Goal: Transaction & Acquisition: Purchase product/service

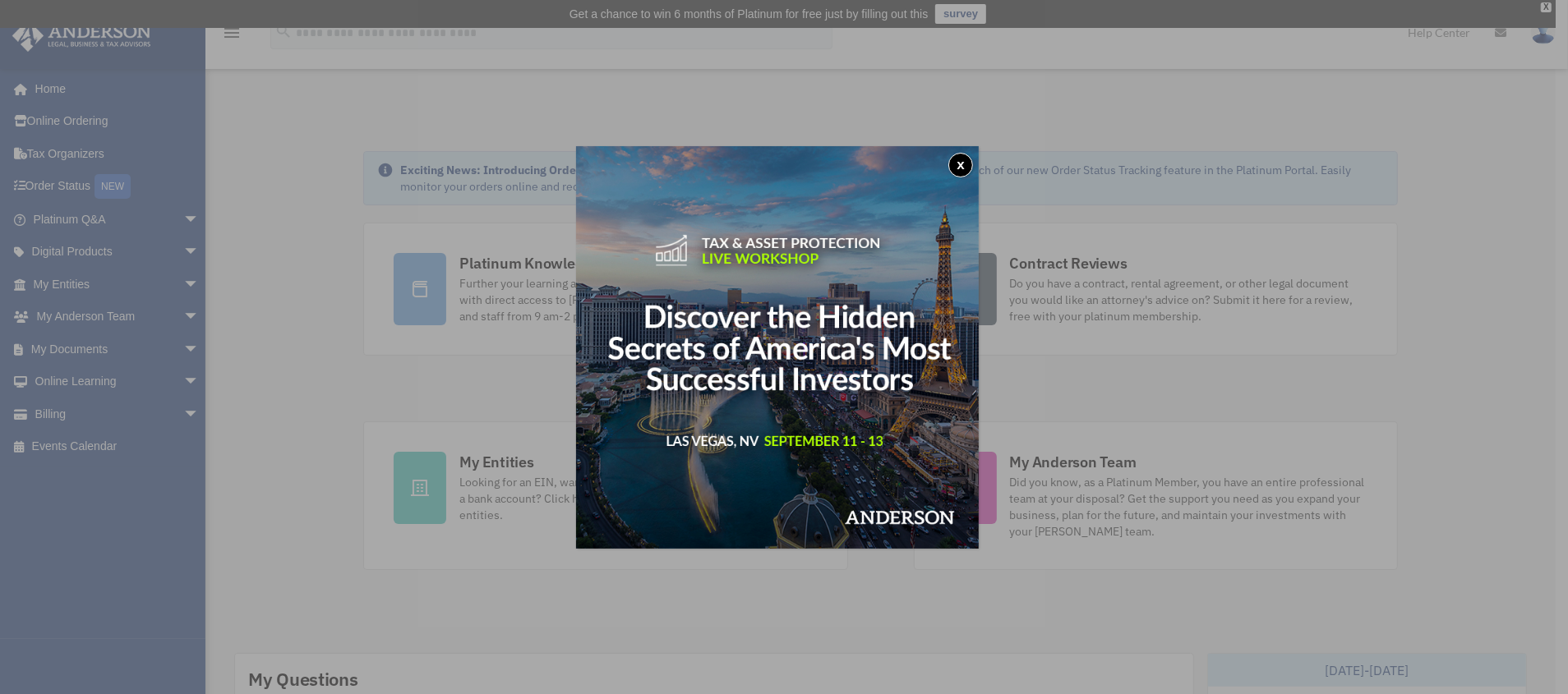
click at [962, 164] on button "x" at bounding box center [960, 165] width 24 height 24
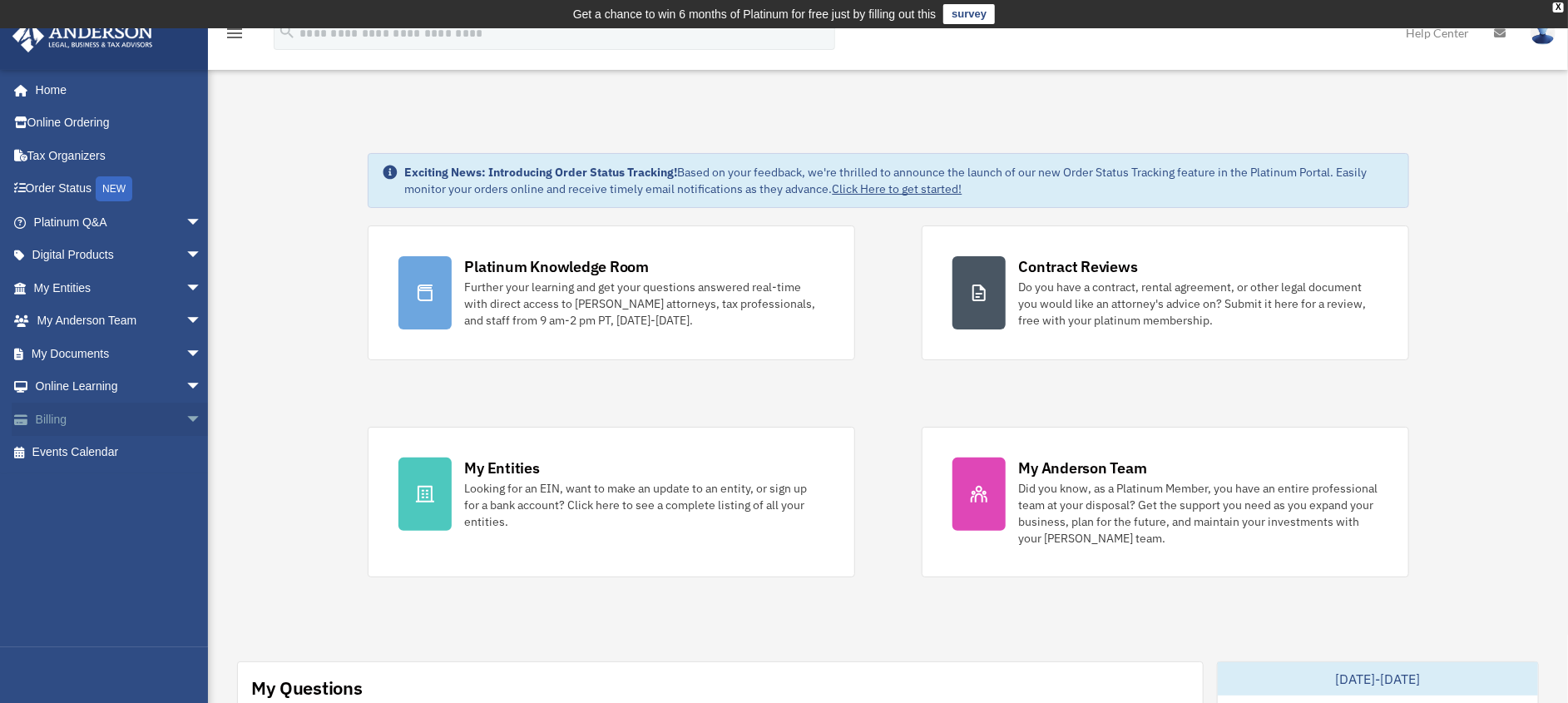
click at [37, 408] on link "Billing arrow_drop_down" at bounding box center [119, 419] width 215 height 33
click at [185, 417] on span "arrow_drop_down" at bounding box center [201, 419] width 33 height 34
click at [108, 450] on link "$ Open Invoices" at bounding box center [126, 452] width 204 height 34
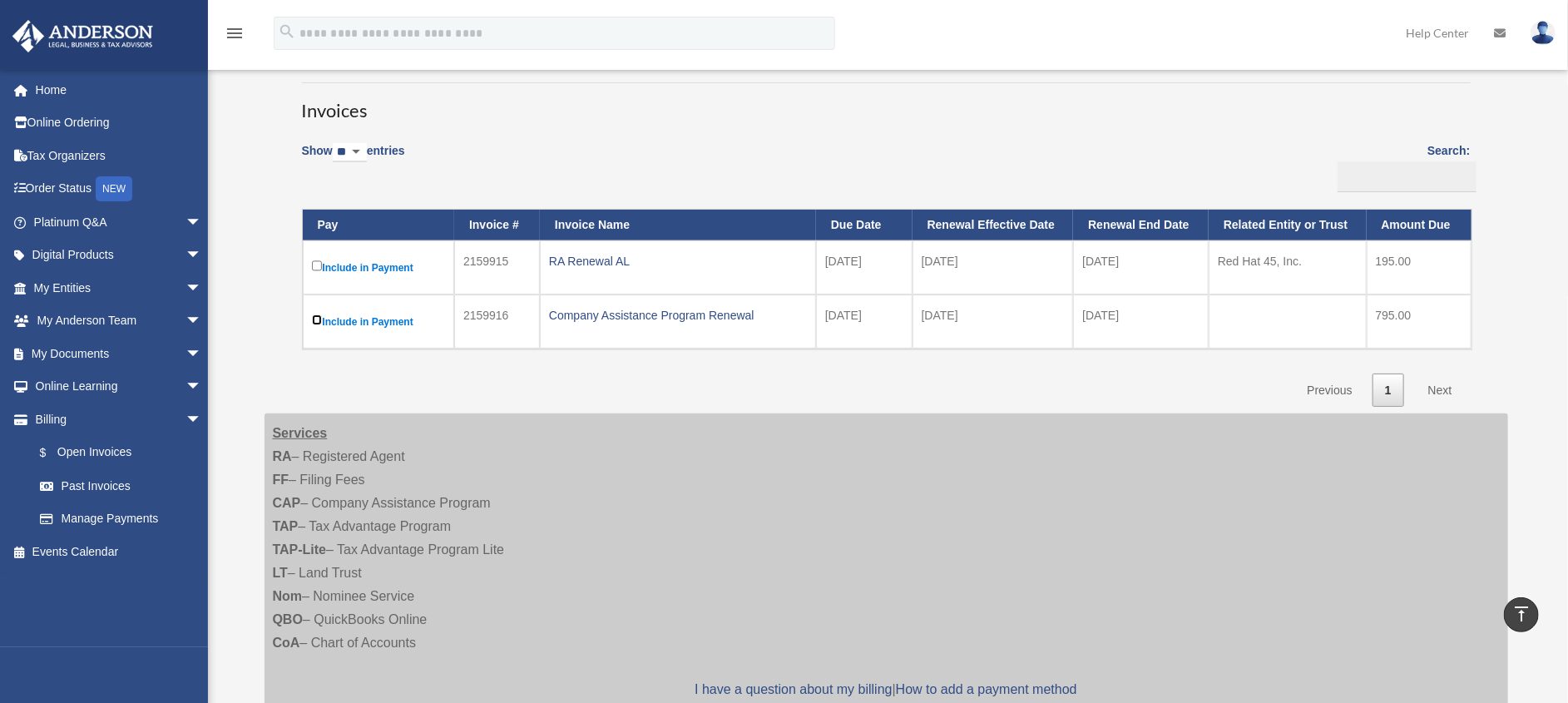
scroll to position [125, 0]
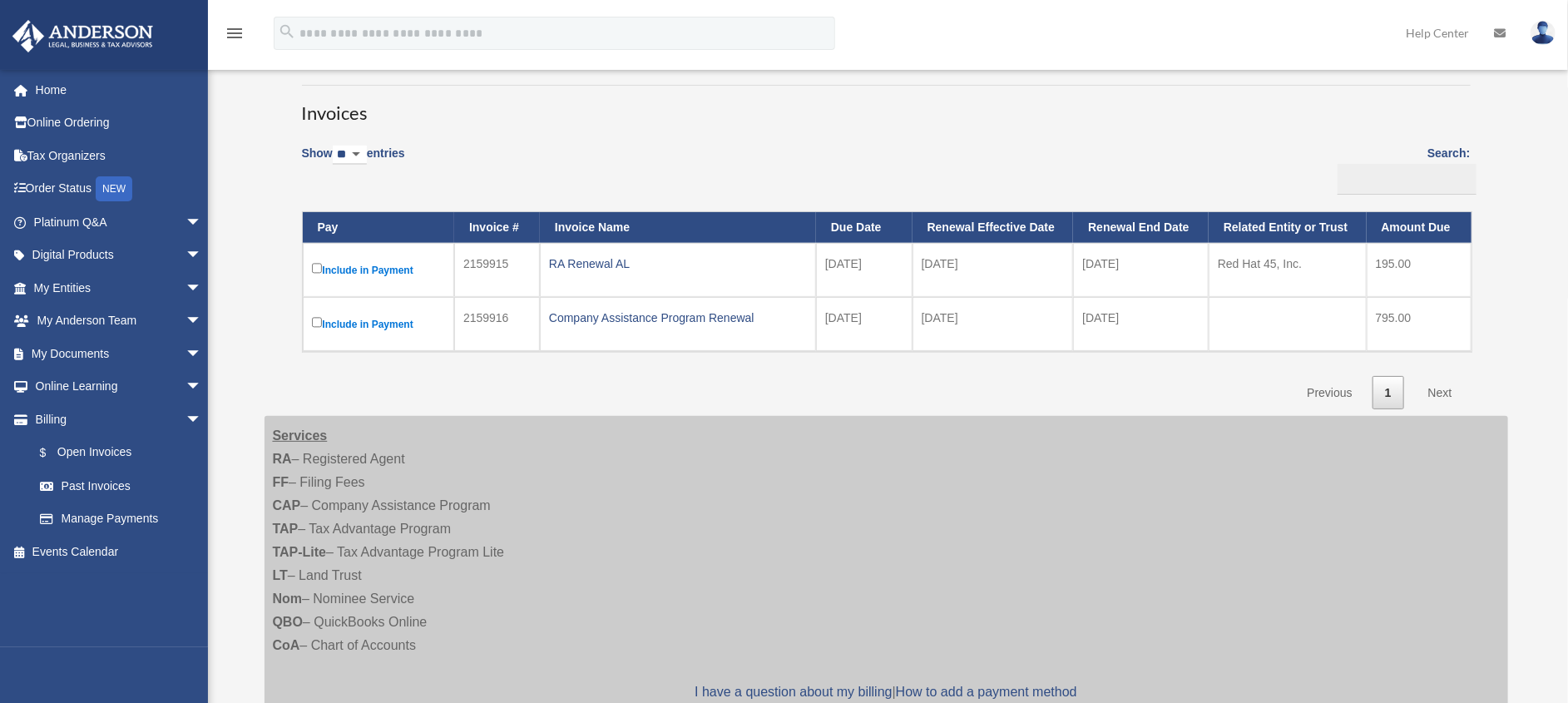
click at [1437, 392] on link "Next" at bounding box center [1440, 392] width 49 height 34
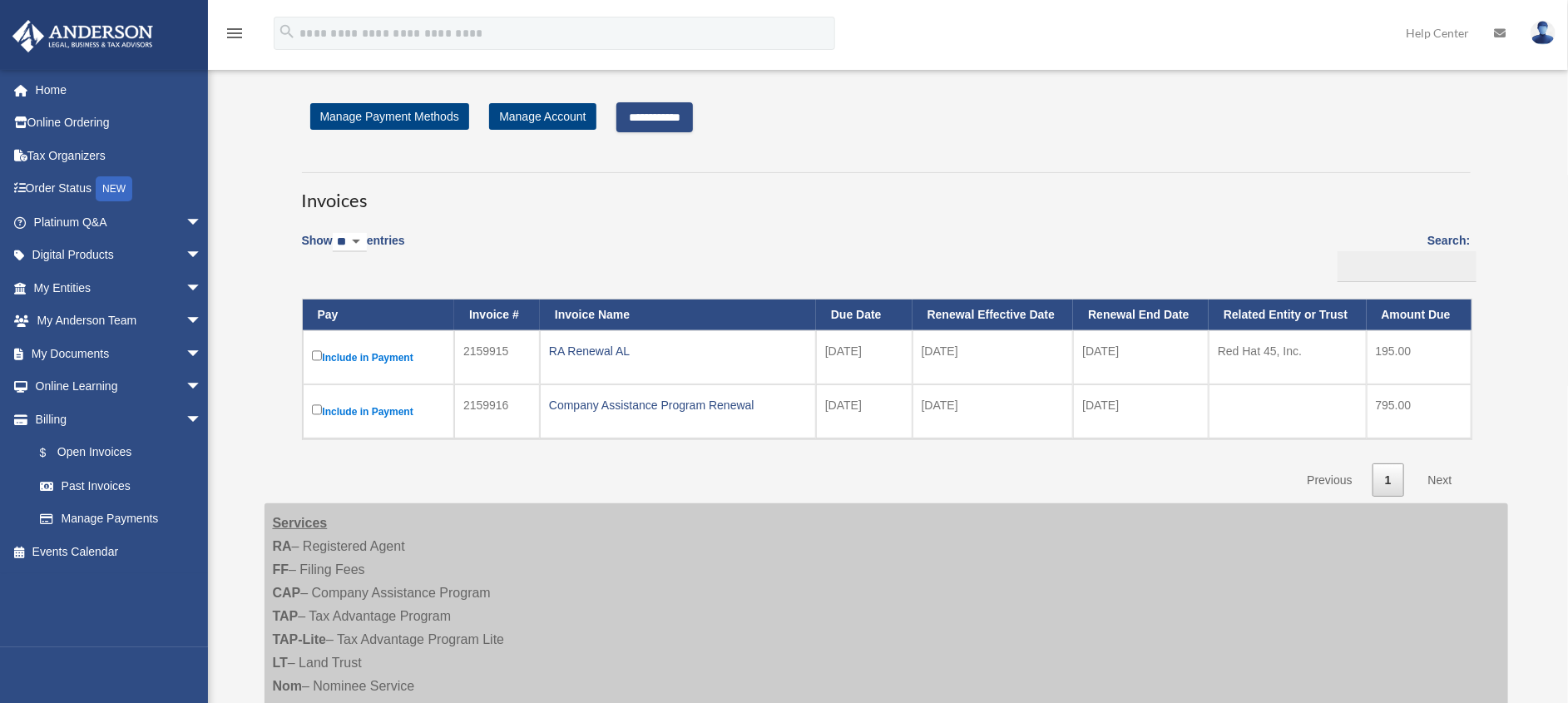
scroll to position [0, 0]
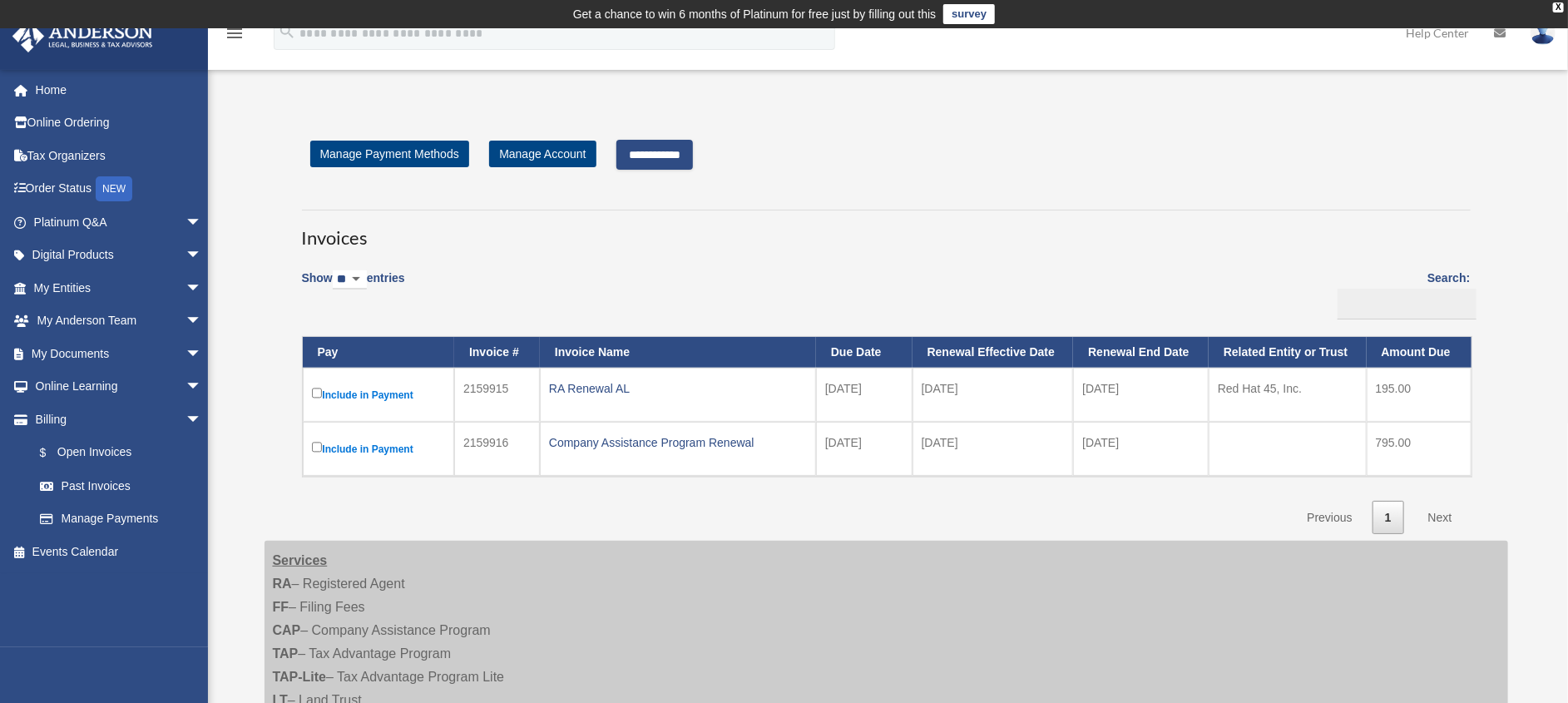
click at [659, 158] on input "**********" at bounding box center [655, 154] width 77 height 30
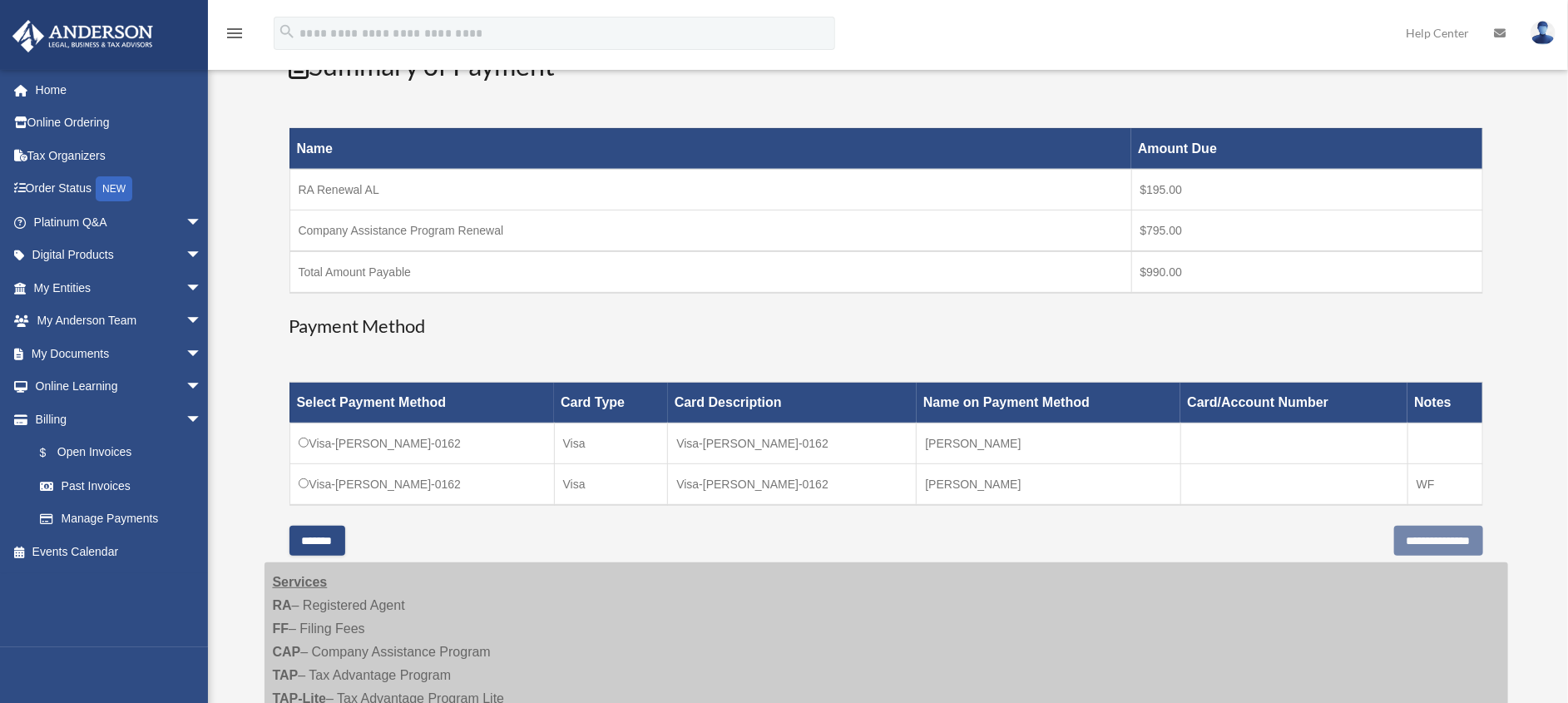
scroll to position [375, 0]
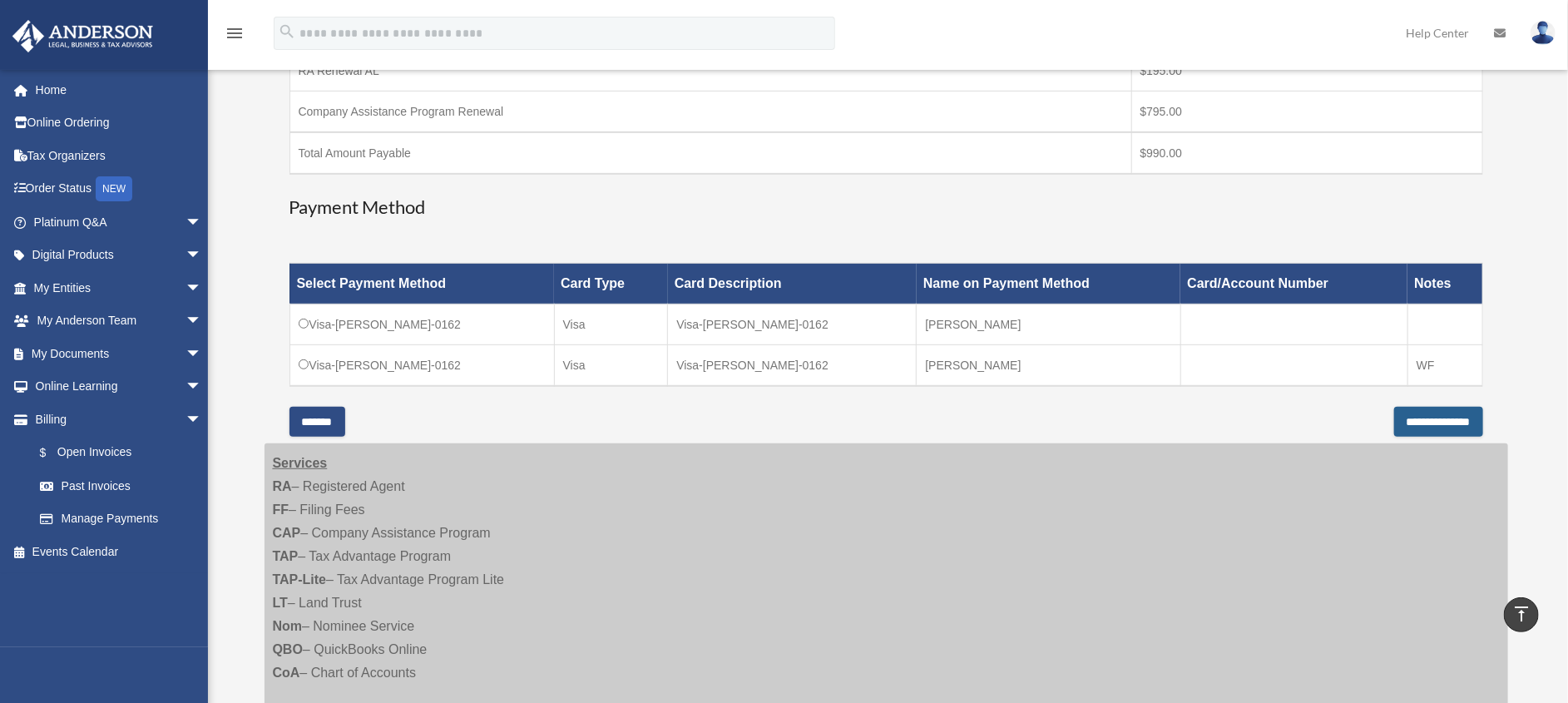
click at [1415, 425] on input "**********" at bounding box center [1439, 421] width 89 height 30
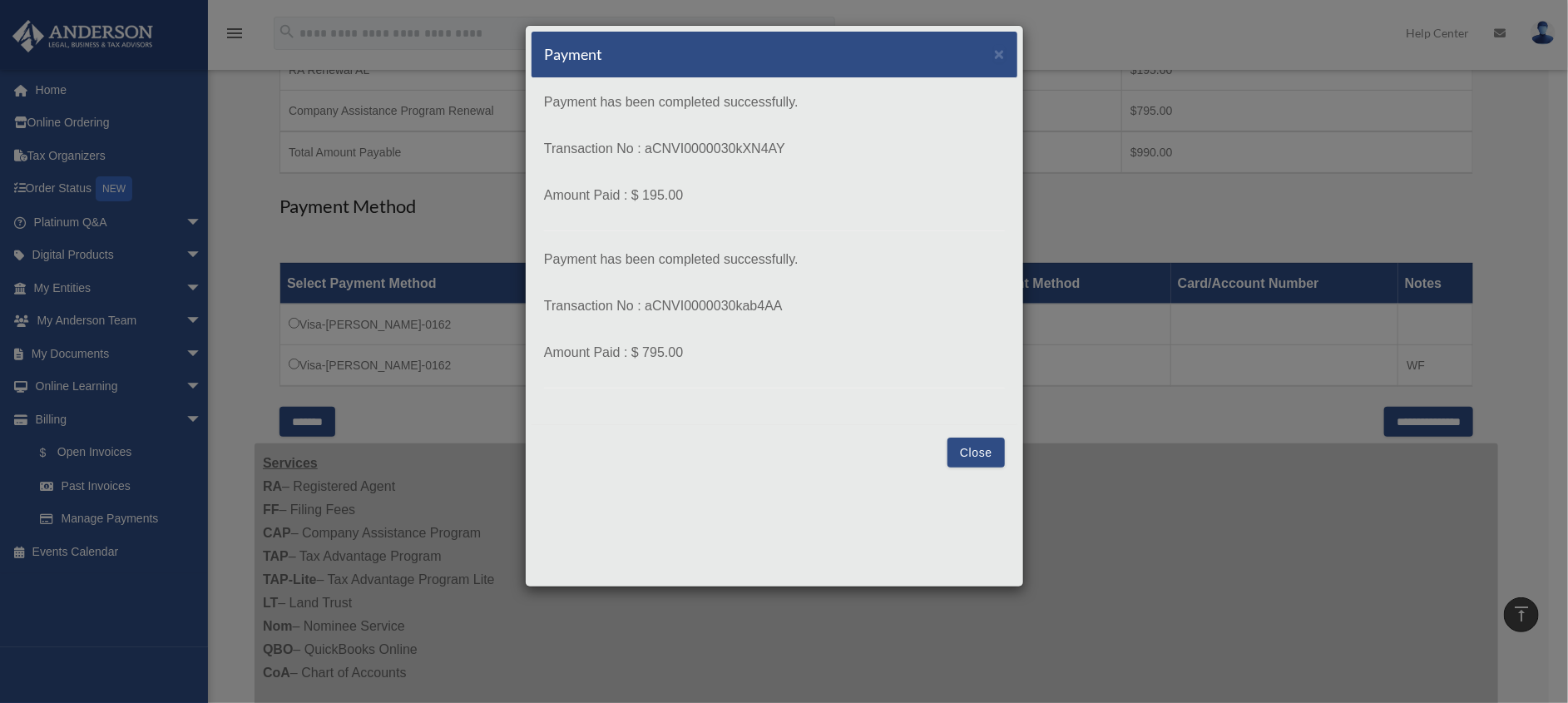
click at [982, 455] on button "Close" at bounding box center [975, 452] width 57 height 30
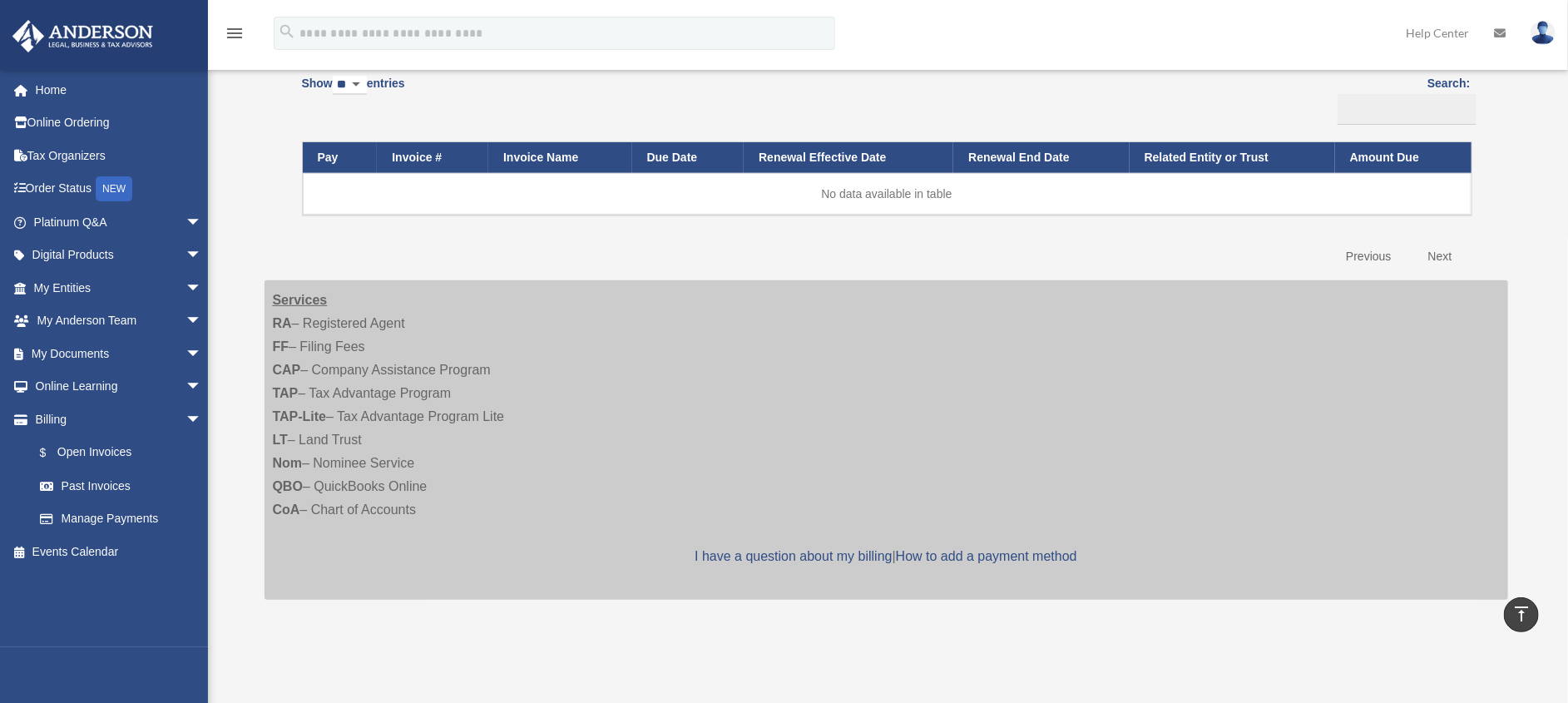
scroll to position [3, 0]
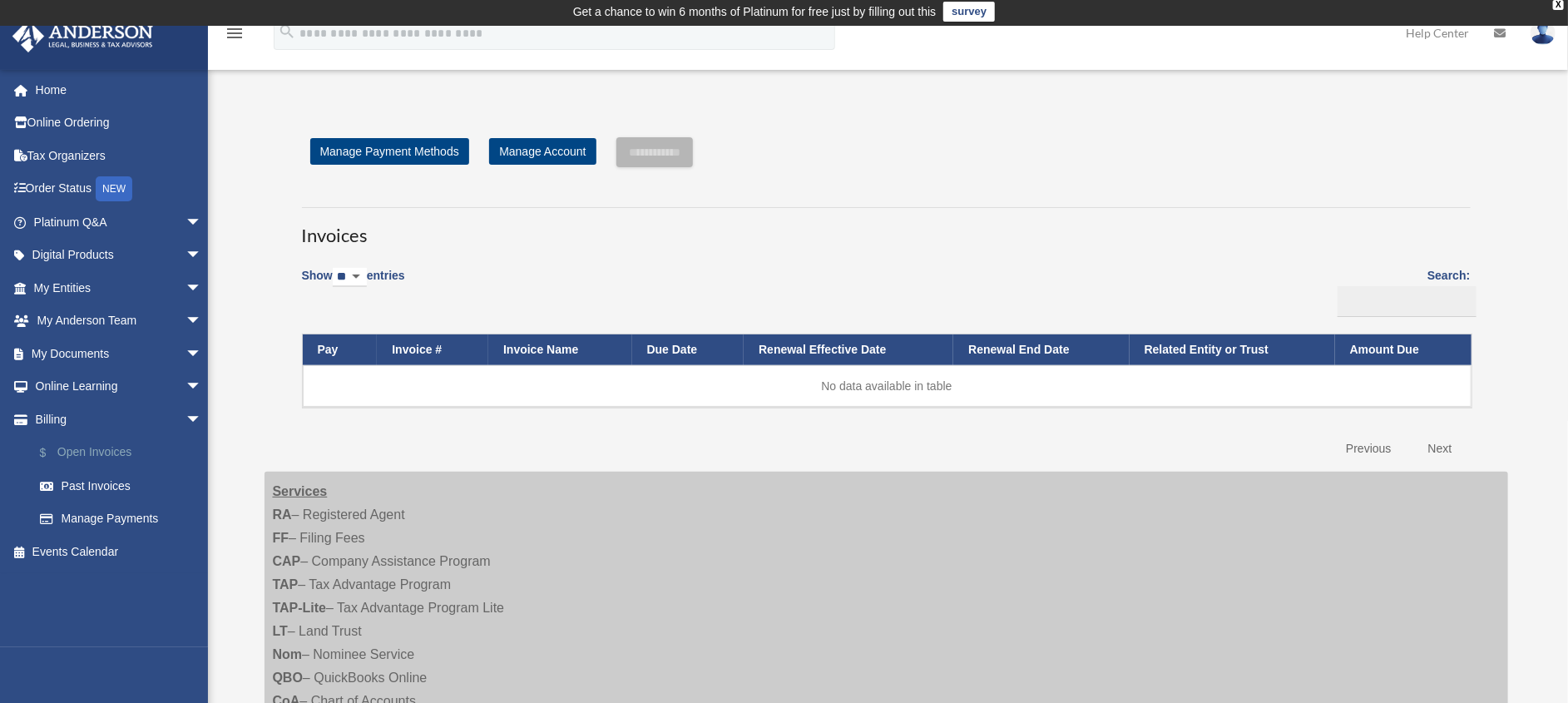
click at [101, 450] on link "$ Open Invoices" at bounding box center [126, 452] width 204 height 34
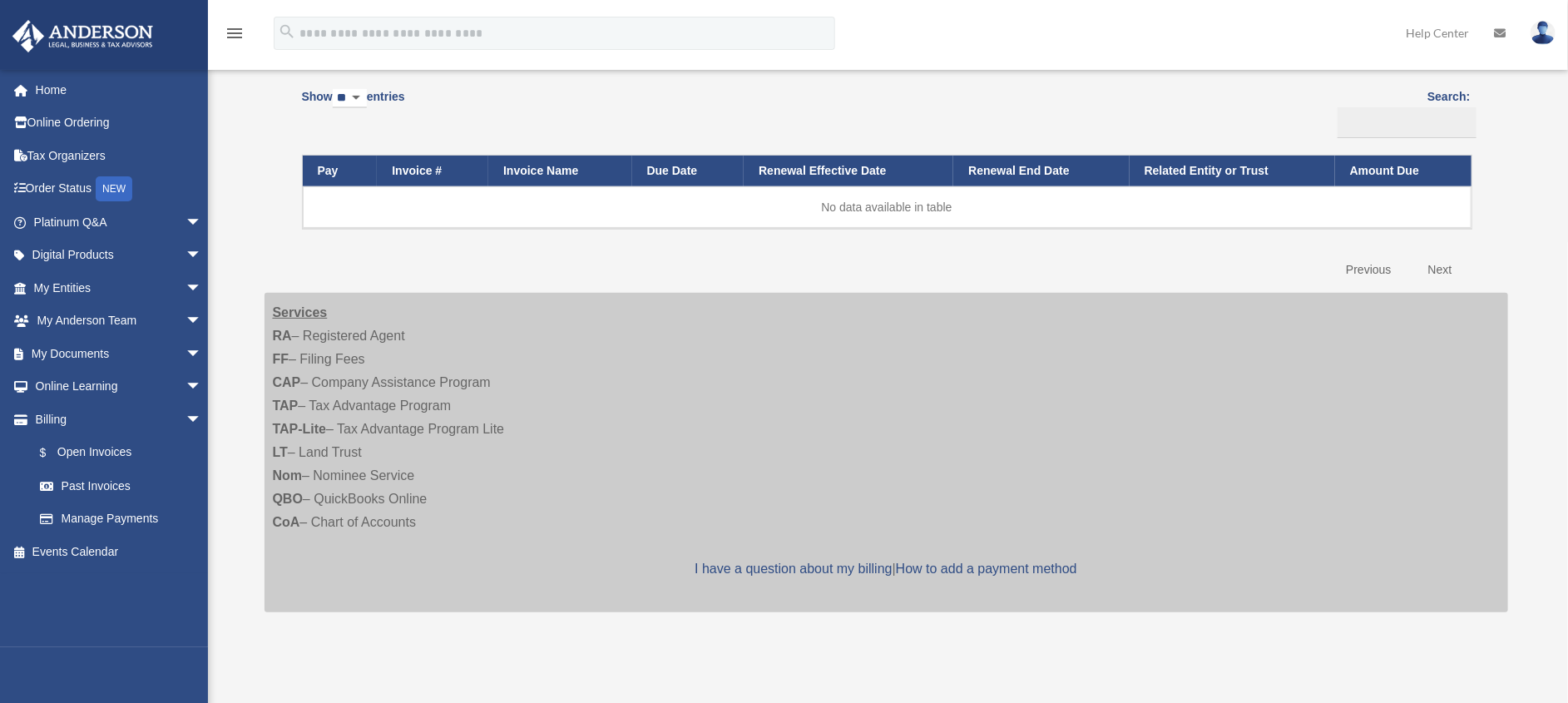
scroll to position [125, 0]
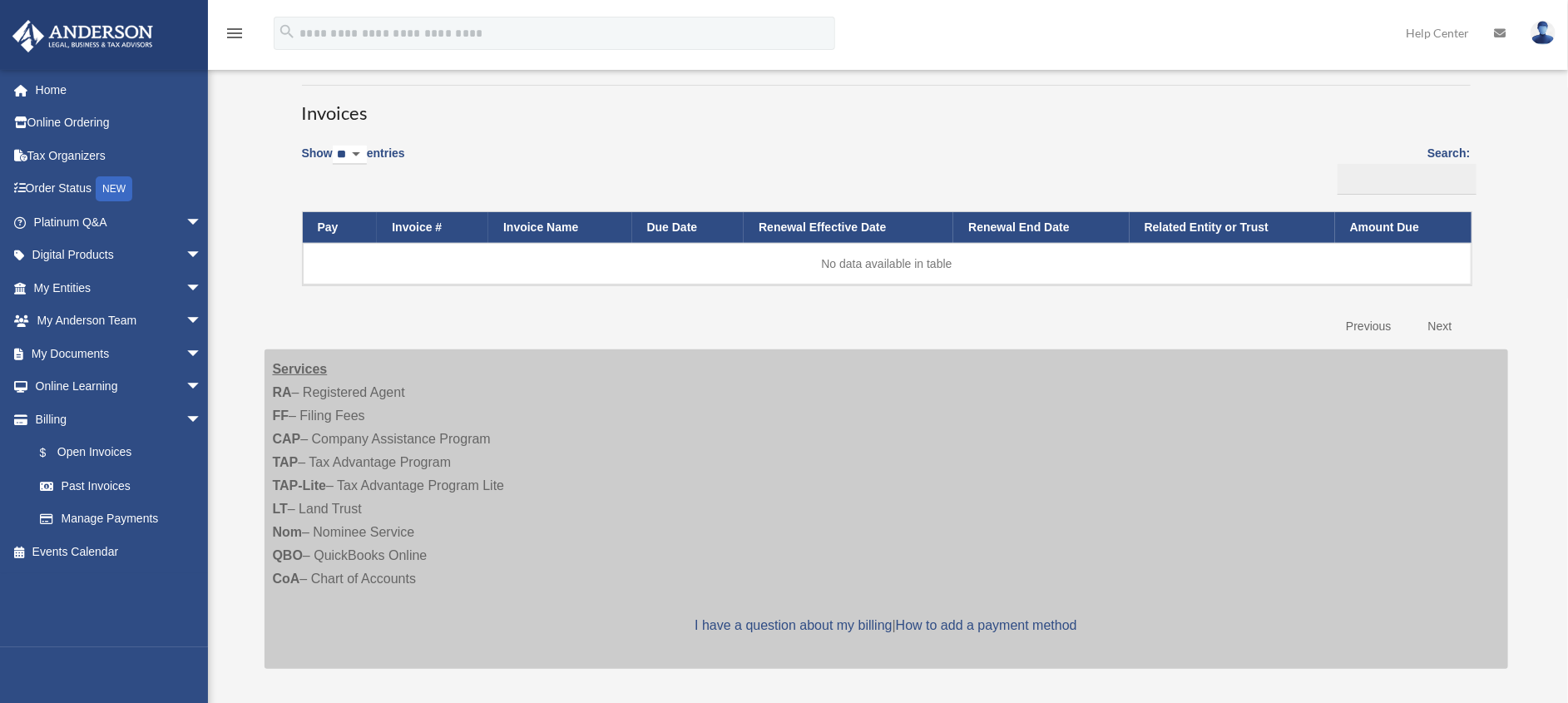
click at [77, 29] on img at bounding box center [82, 36] width 150 height 33
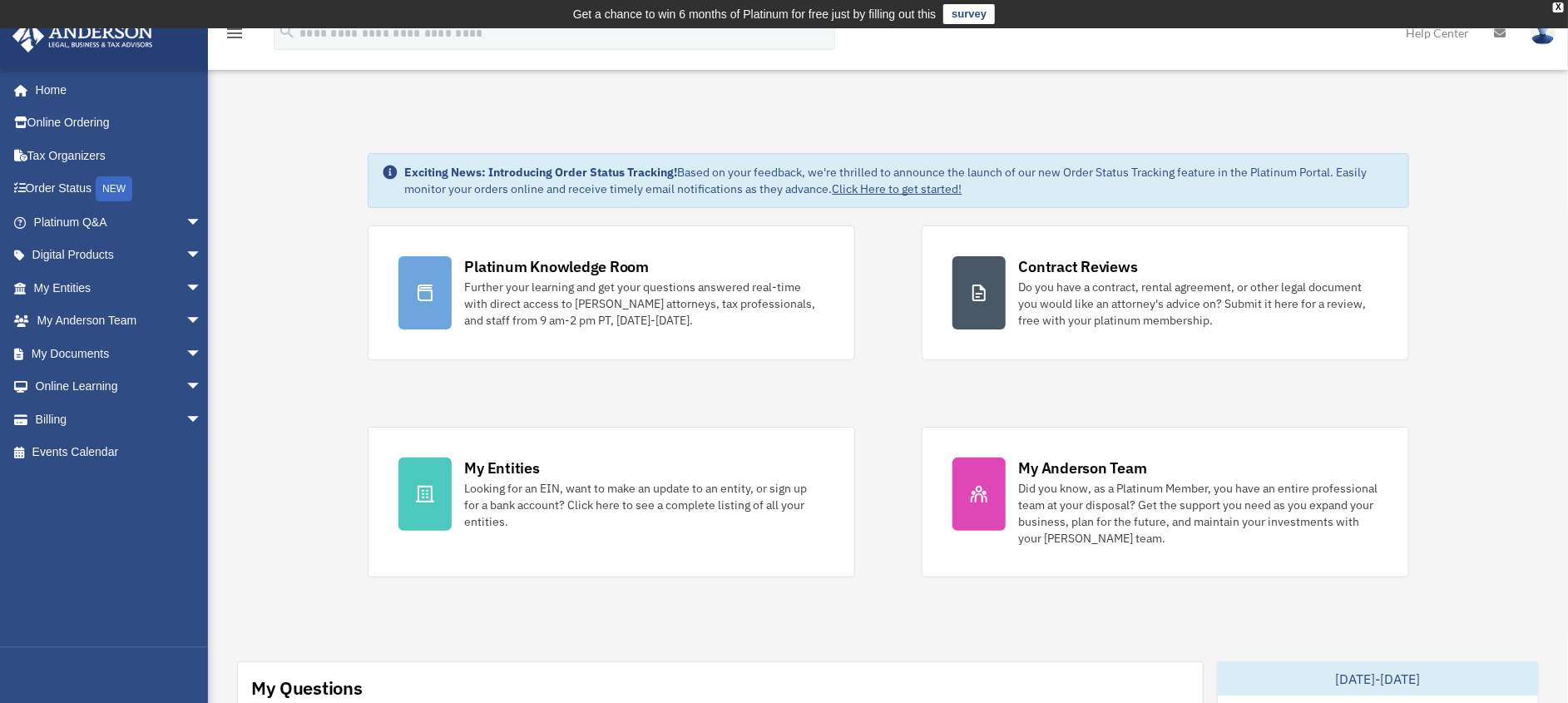
click at [236, 39] on icon "menu" at bounding box center [234, 34] width 20 height 20
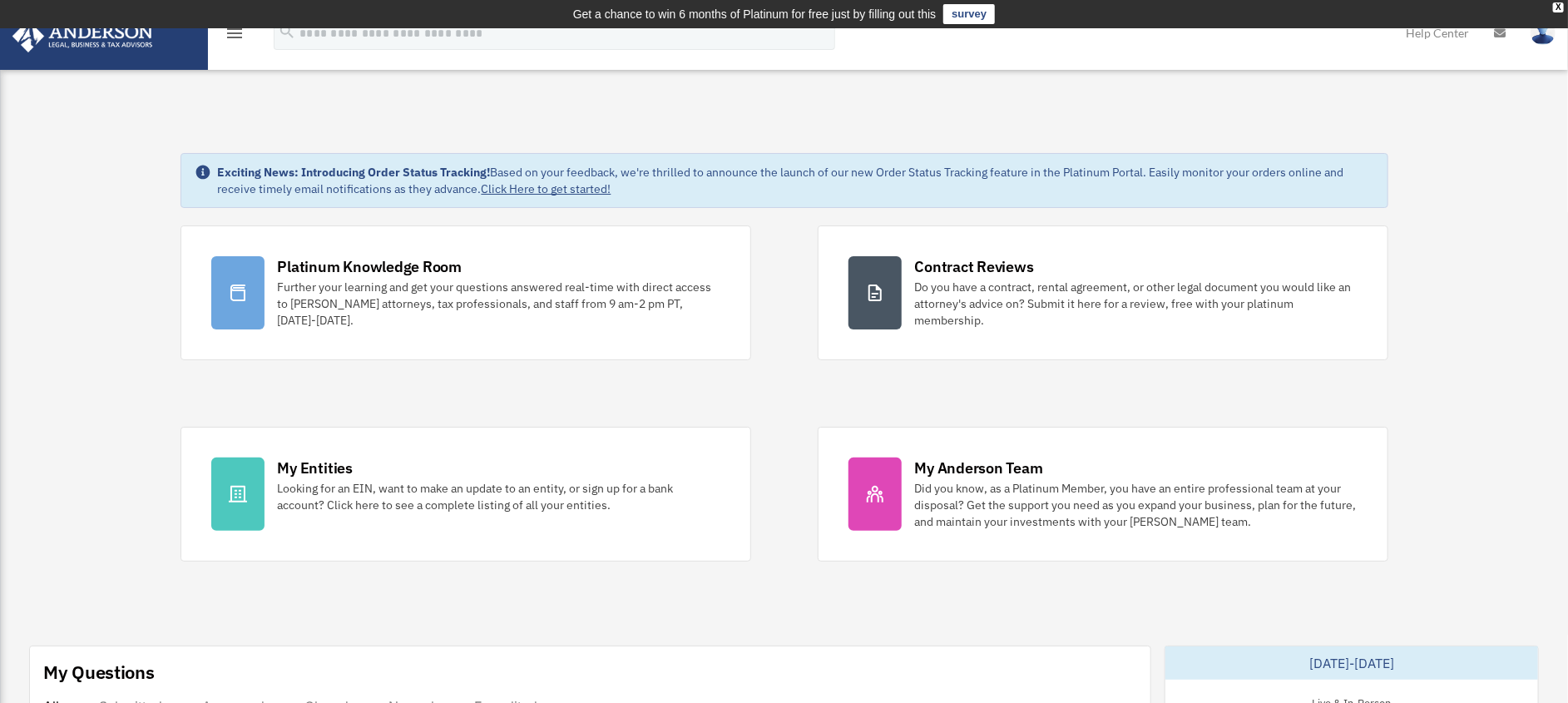
click at [236, 41] on icon "menu" at bounding box center [234, 34] width 20 height 20
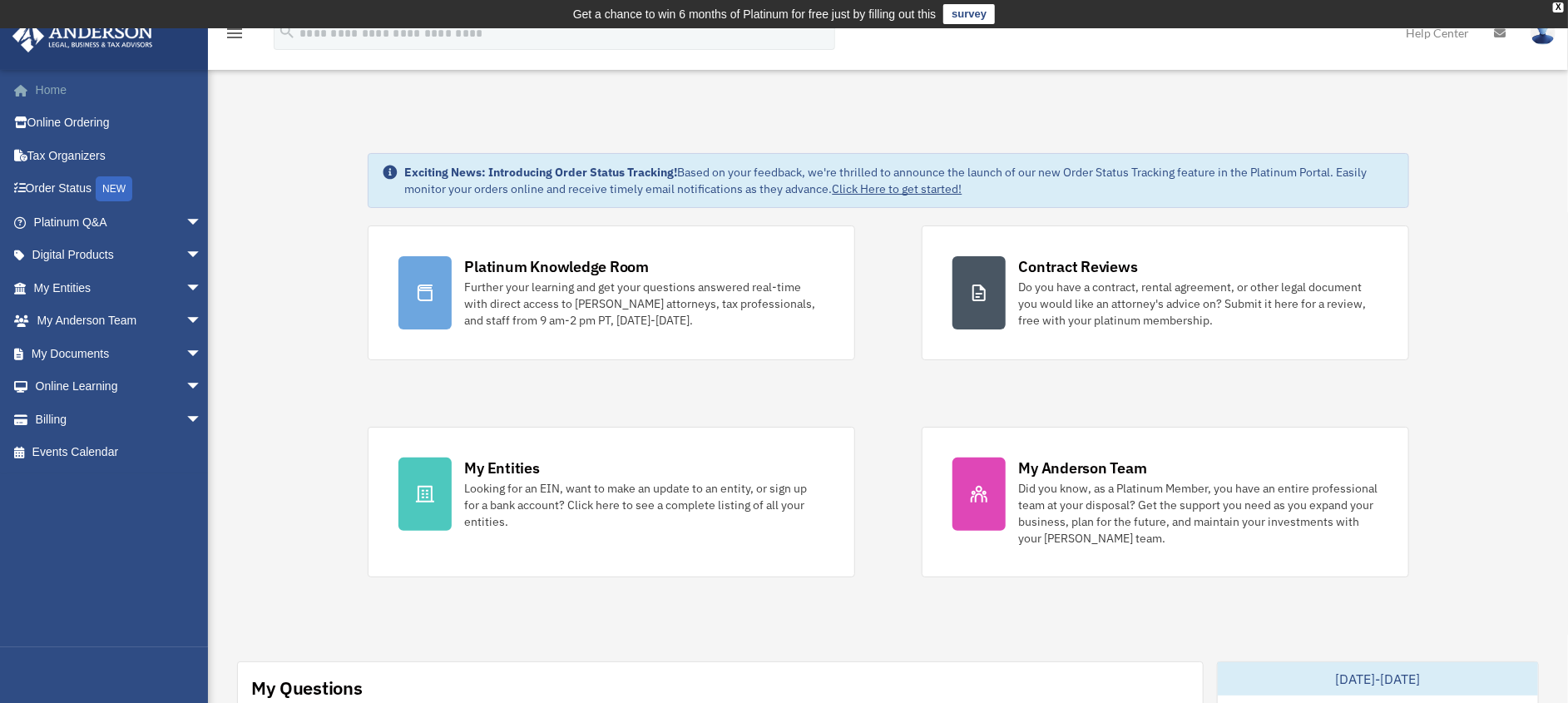
click at [54, 93] on link "Home" at bounding box center [119, 89] width 215 height 33
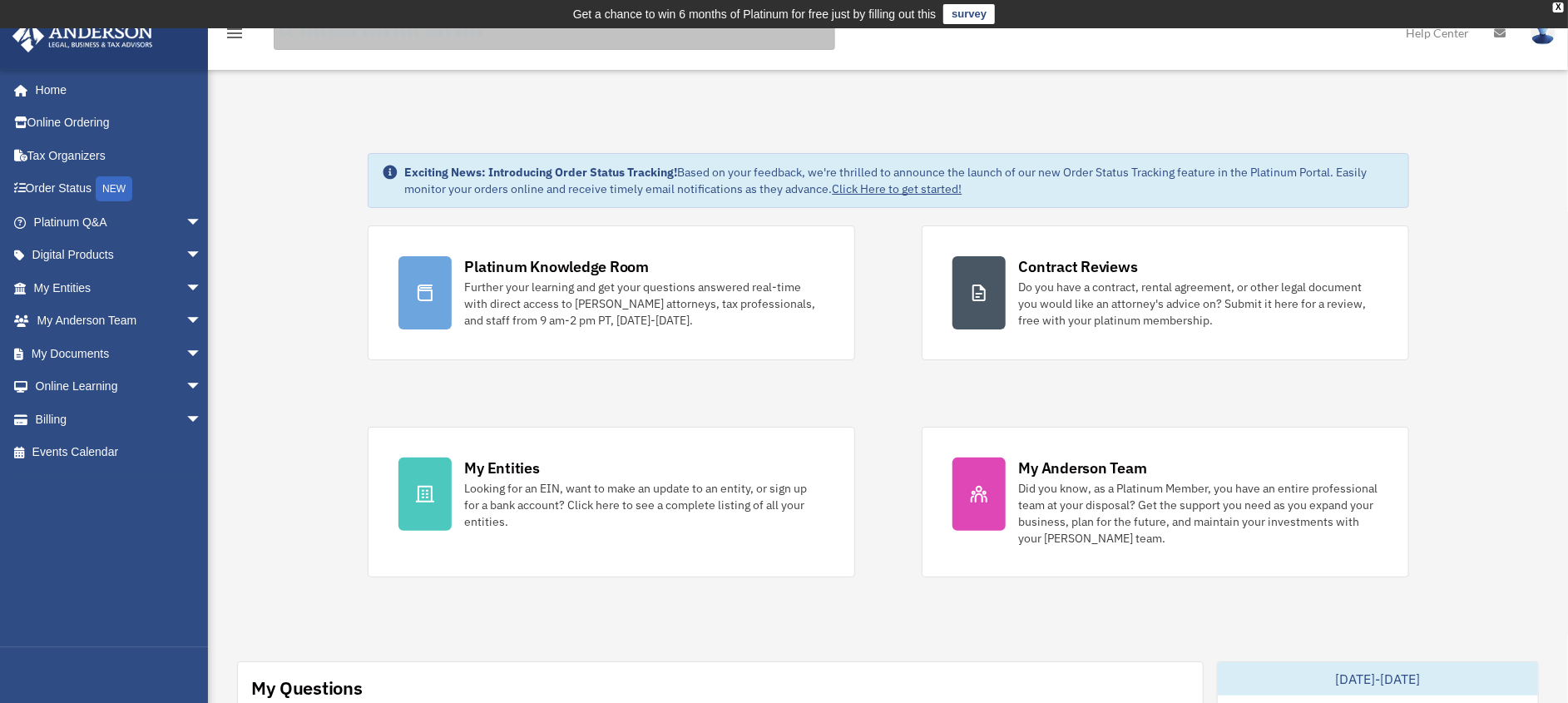
click at [315, 46] on input "search" at bounding box center [554, 33] width 562 height 33
type input "********"
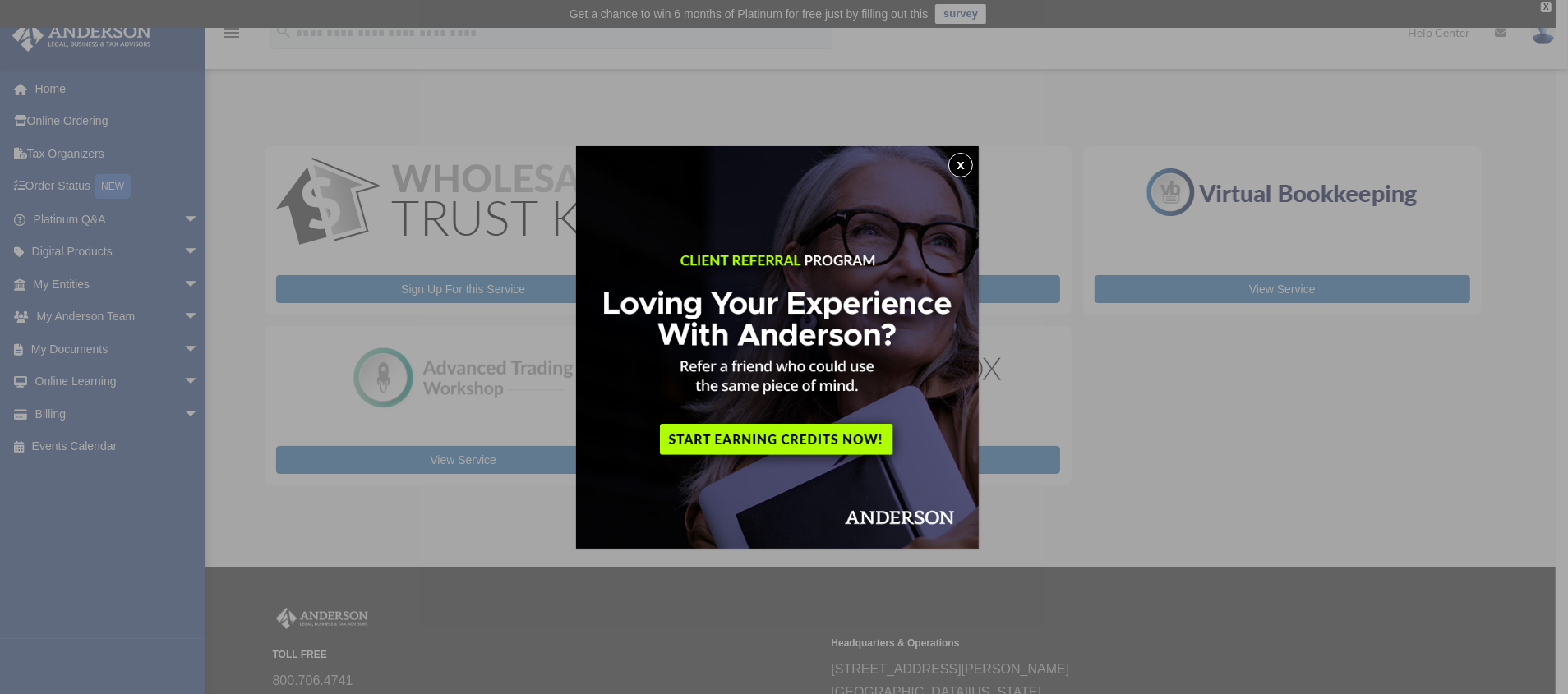
click at [962, 154] on button "x" at bounding box center [960, 165] width 24 height 24
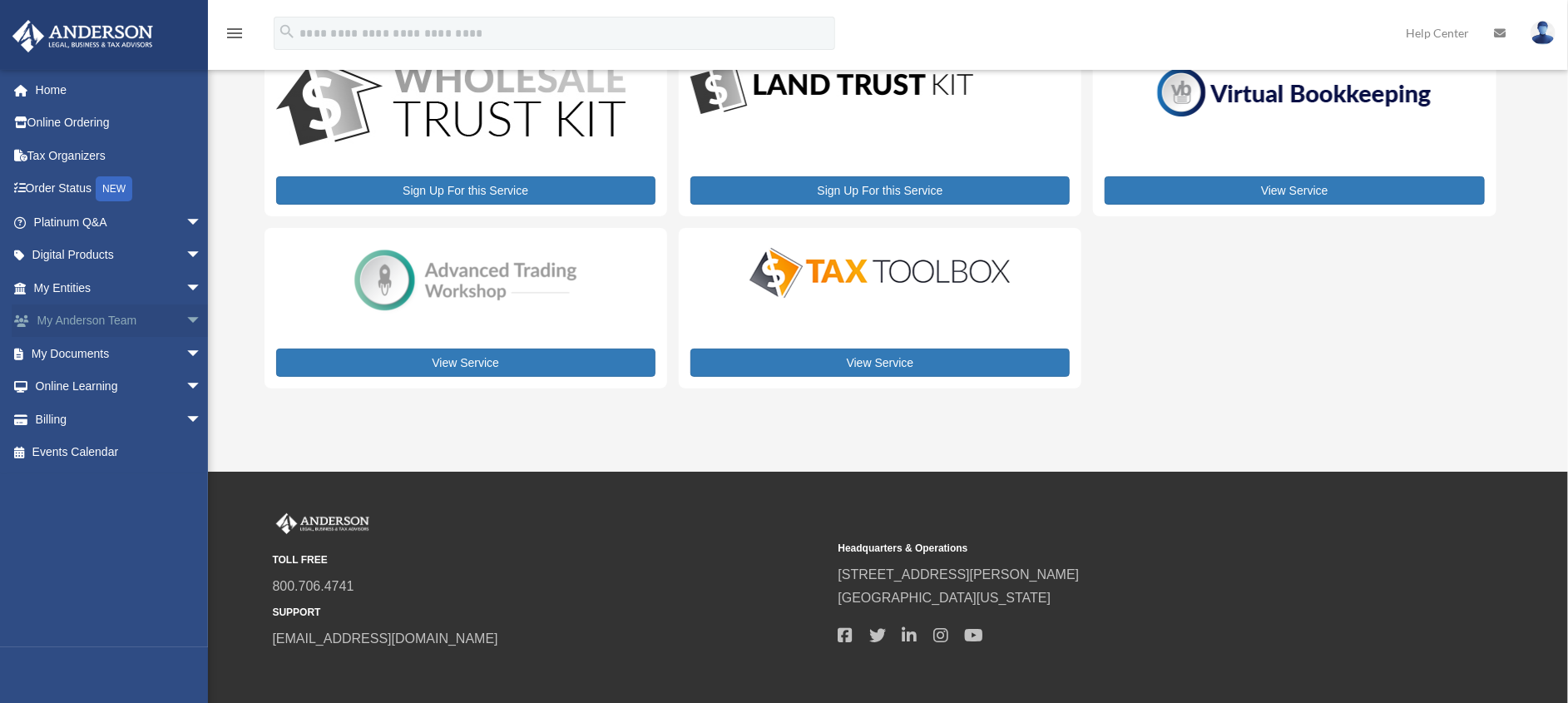
scroll to position [181, 0]
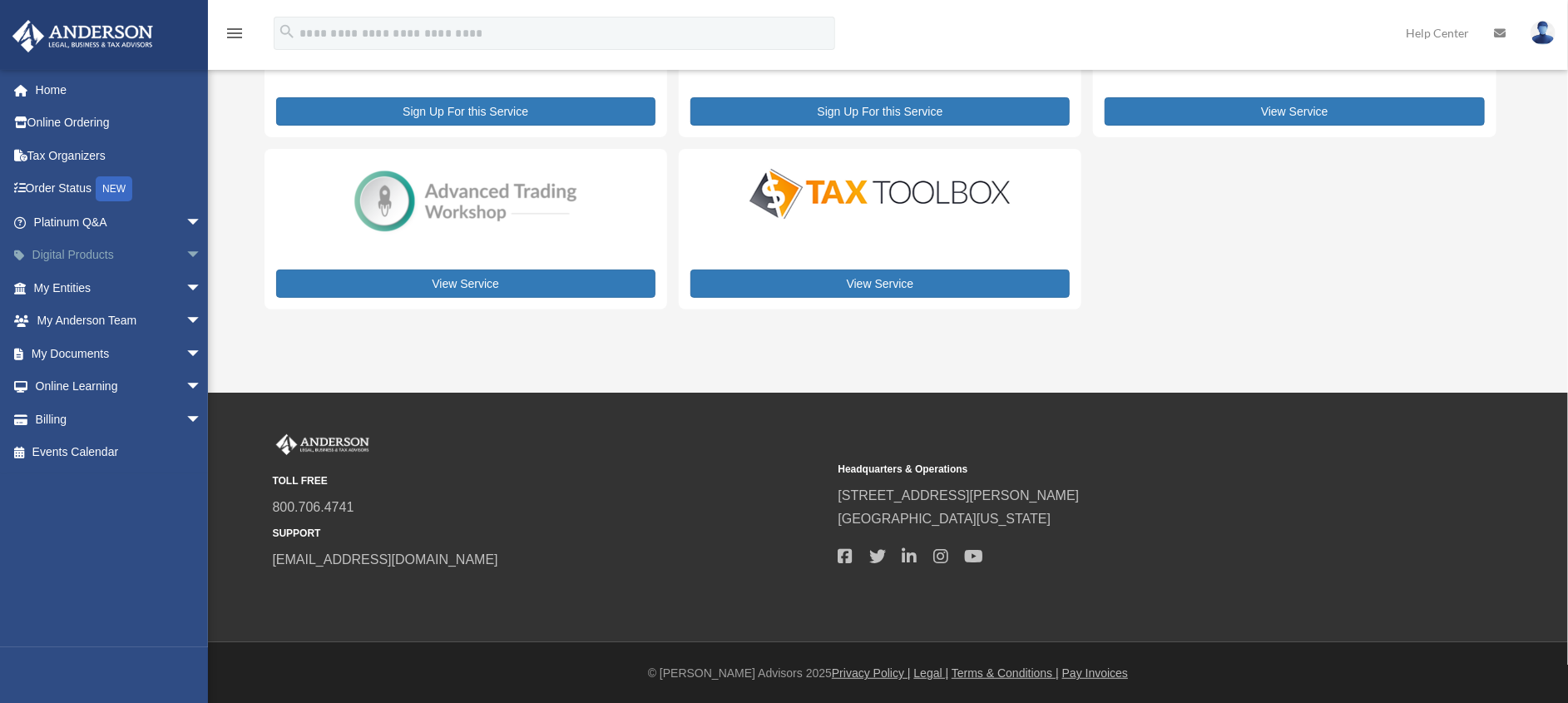
click at [80, 257] on link "Digital Products arrow_drop_down" at bounding box center [119, 255] width 215 height 33
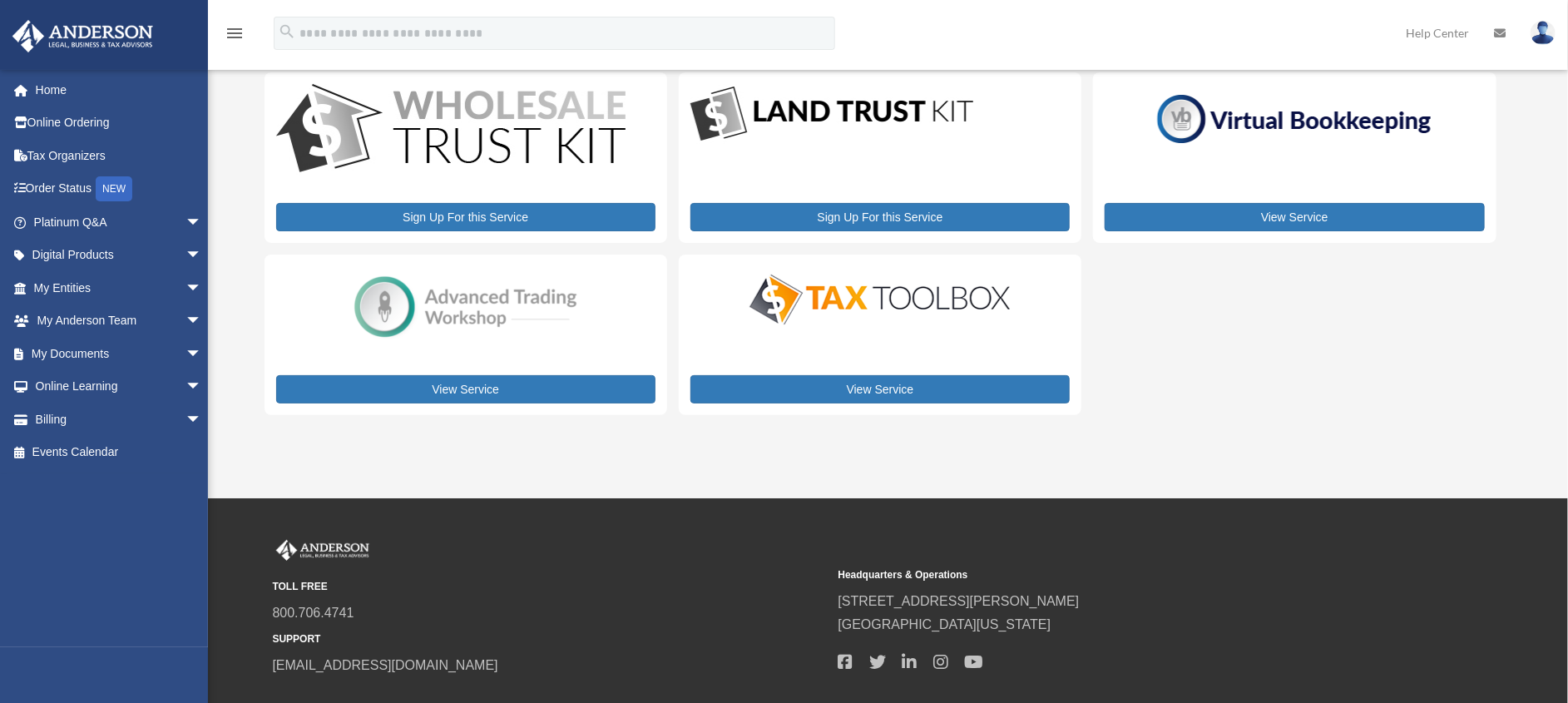
scroll to position [0, 0]
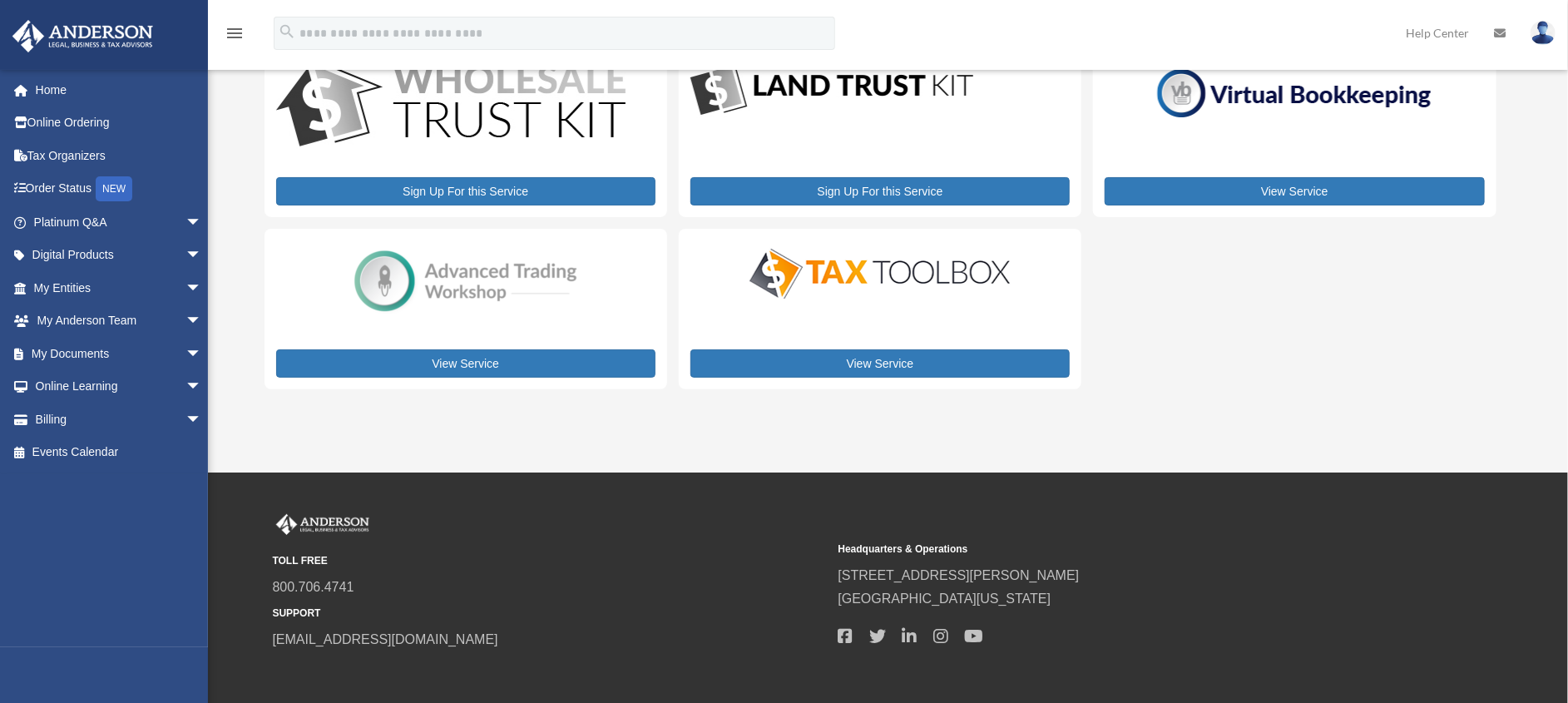
scroll to position [181, 0]
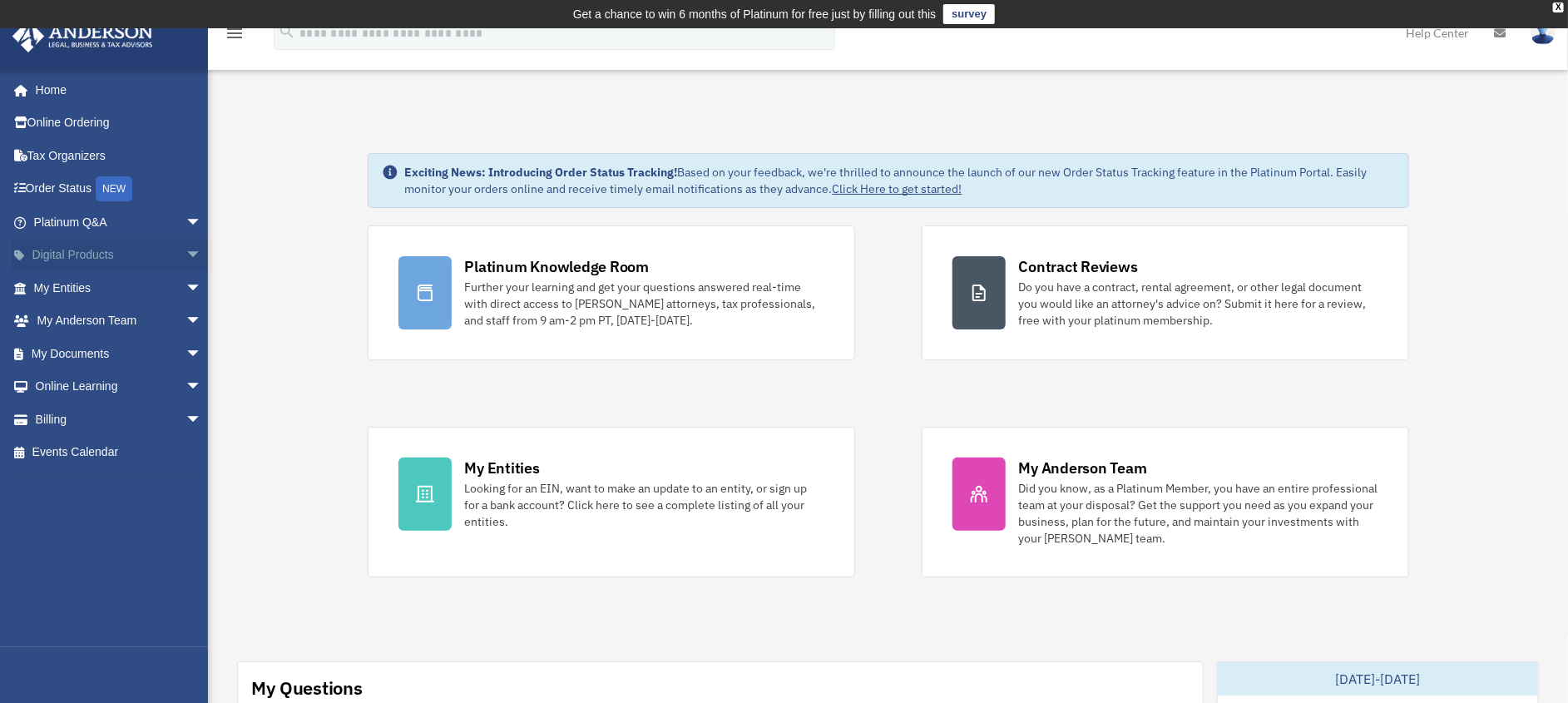
click at [185, 257] on span "arrow_drop_down" at bounding box center [201, 255] width 33 height 34
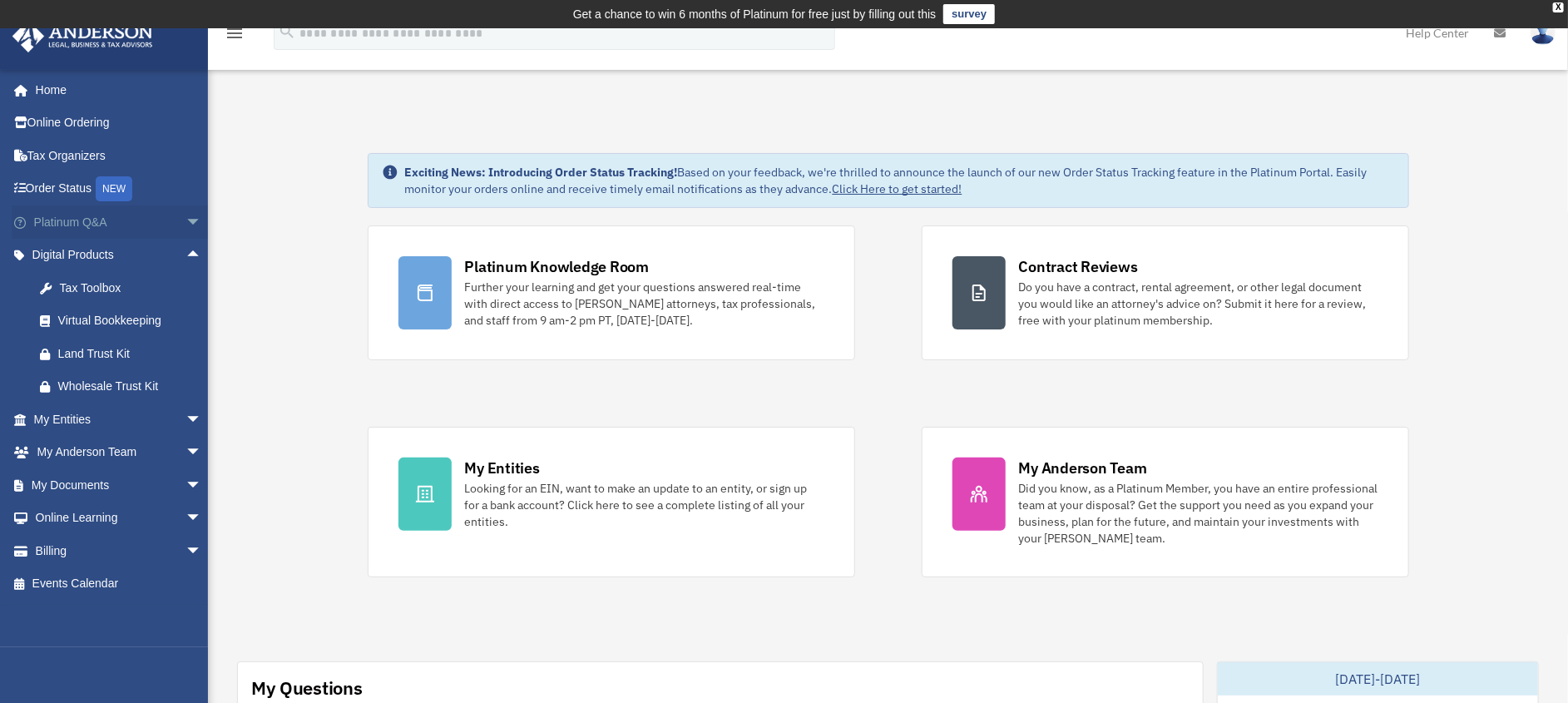
click at [185, 222] on span "arrow_drop_down" at bounding box center [201, 222] width 33 height 34
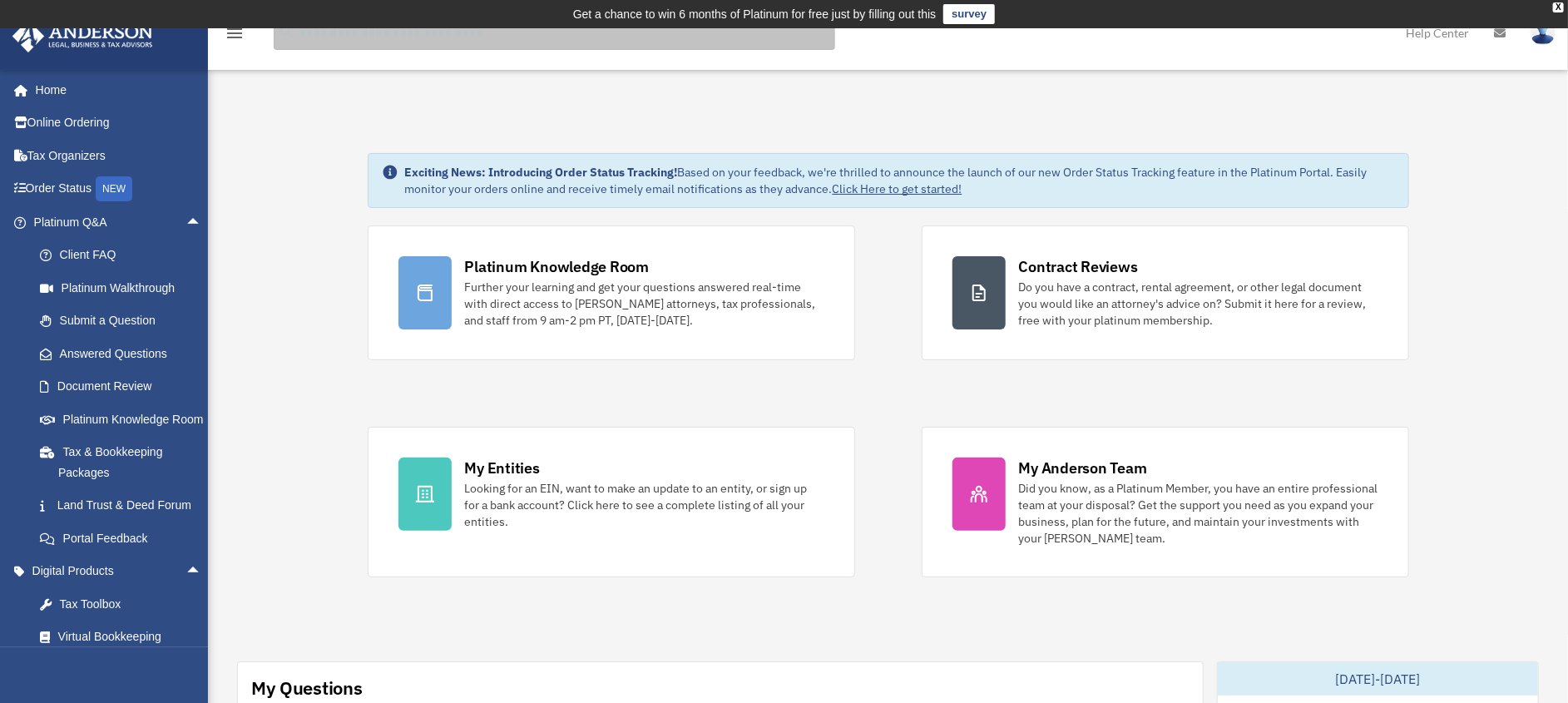
click at [346, 46] on input "search" at bounding box center [554, 33] width 562 height 33
type input "**********"
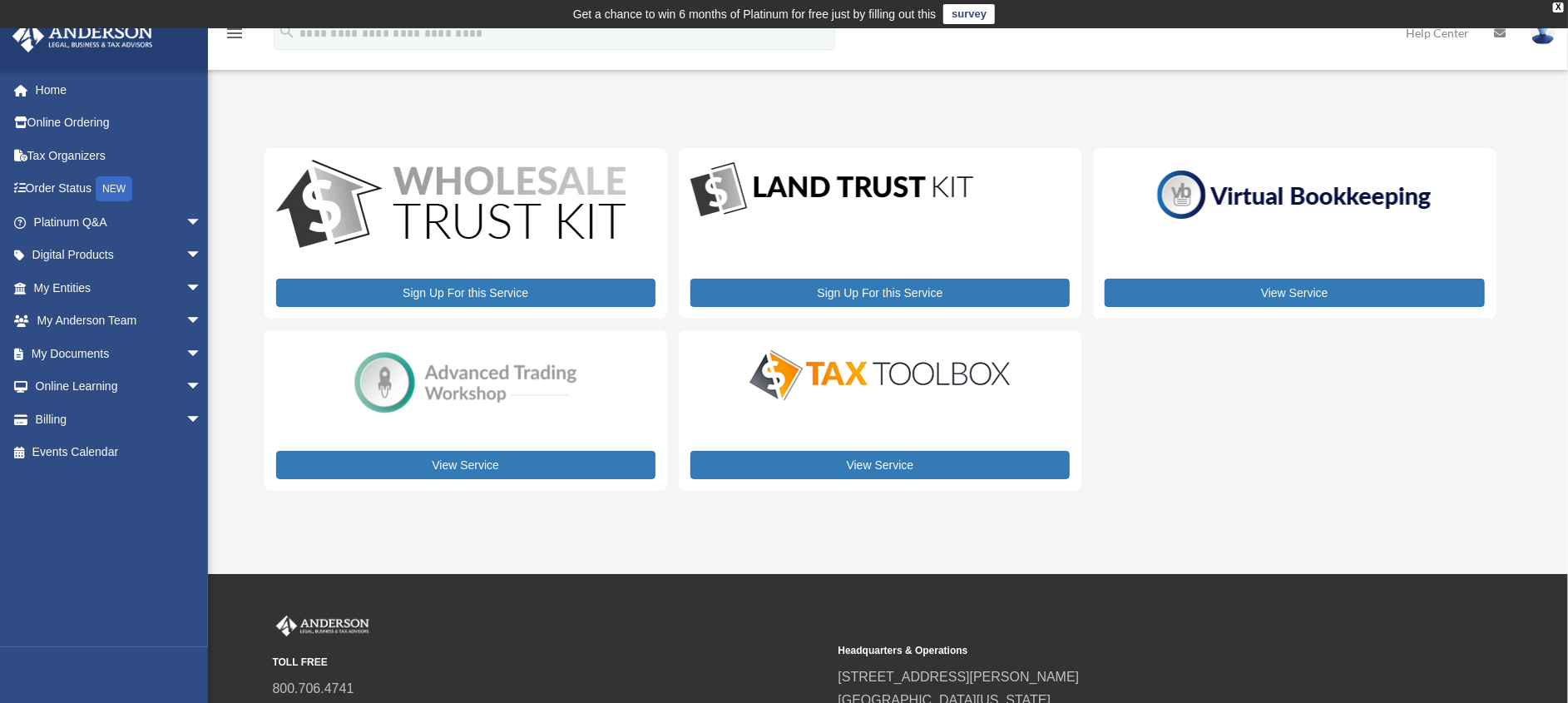
click at [526, 378] on img at bounding box center [466, 383] width 250 height 74
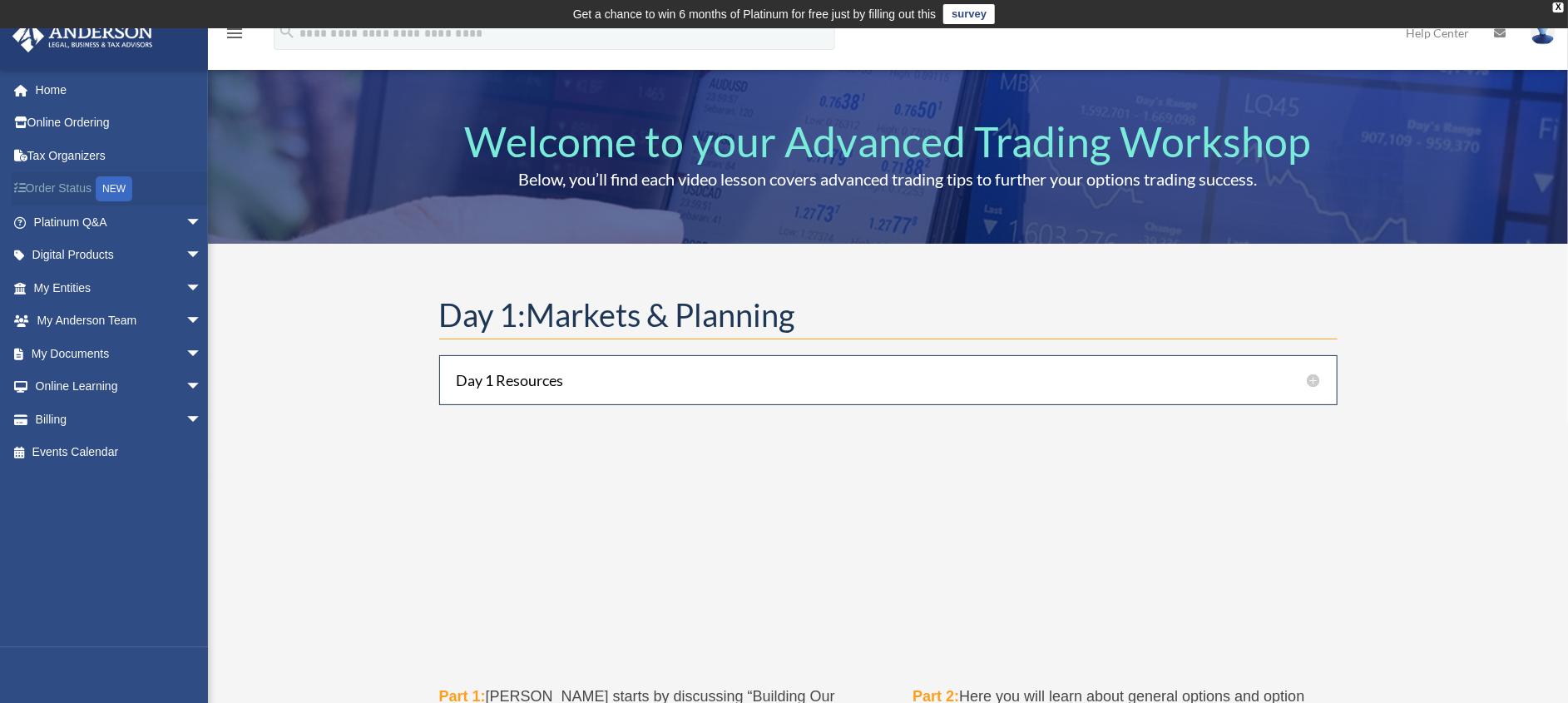
click at [54, 190] on link "Order Status NEW" at bounding box center [119, 189] width 215 height 34
